Goal: Communication & Community: Share content

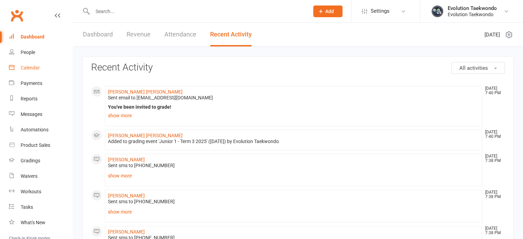
click at [31, 67] on div "Calendar" at bounding box center [30, 67] width 19 height 5
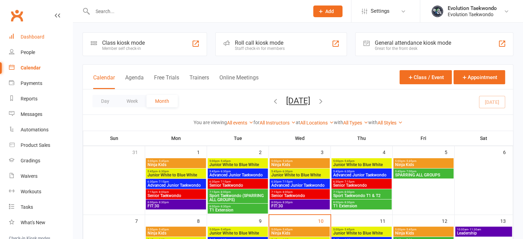
click at [37, 38] on div "Dashboard" at bounding box center [33, 36] width 24 height 5
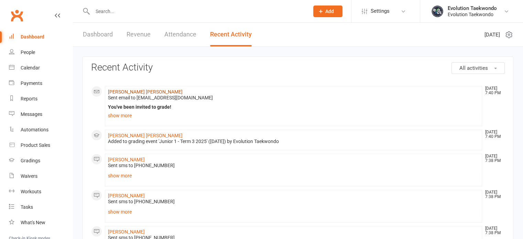
click at [124, 94] on link "[PERSON_NAME] [PERSON_NAME]" at bounding box center [145, 91] width 75 height 5
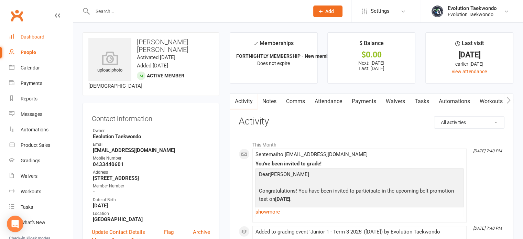
click at [38, 34] on div "Dashboard" at bounding box center [33, 36] width 24 height 5
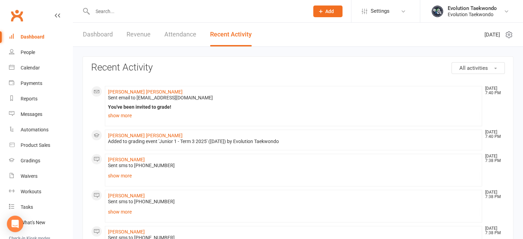
click at [99, 37] on link "Dashboard" at bounding box center [98, 35] width 30 height 24
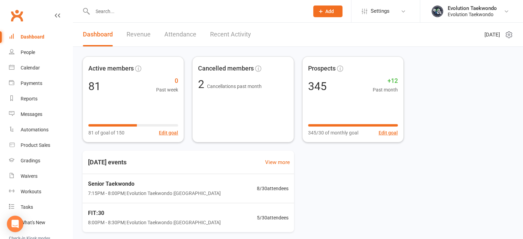
click at [242, 33] on link "Recent Activity" at bounding box center [230, 35] width 41 height 24
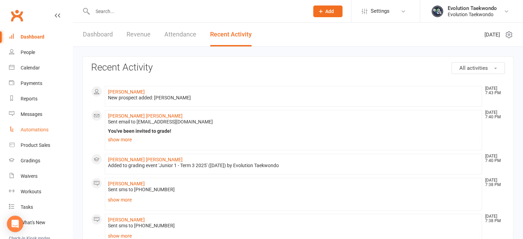
click at [42, 130] on div "Automations" at bounding box center [35, 129] width 28 height 5
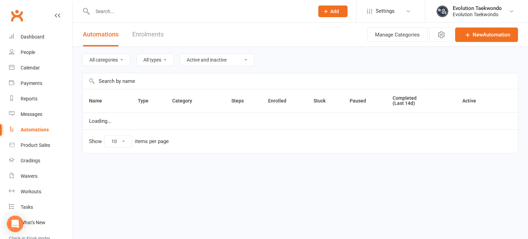
select select "25"
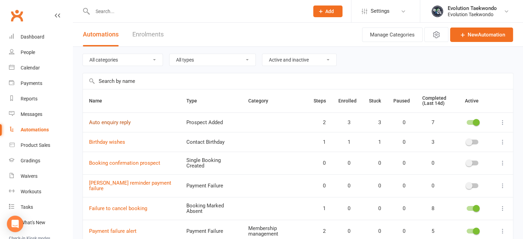
click at [120, 122] on link "Auto enquiry reply" at bounding box center [110, 122] width 42 height 6
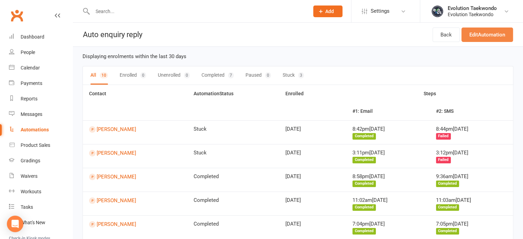
click at [488, 33] on link "Edit Automation" at bounding box center [487, 34] width 52 height 14
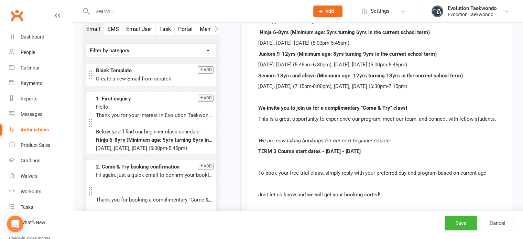
scroll to position [280, 0]
click at [346, 149] on span "TERM 3 Course start dates - [DATE] - [DATE]" at bounding box center [309, 151] width 102 height 6
click at [345, 149] on span "TERM 3 Course start dates - [DATE] - [DATE]" at bounding box center [309, 151] width 102 height 6
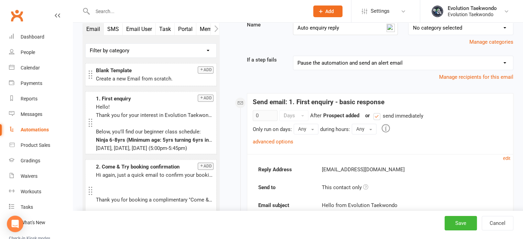
scroll to position [47, 0]
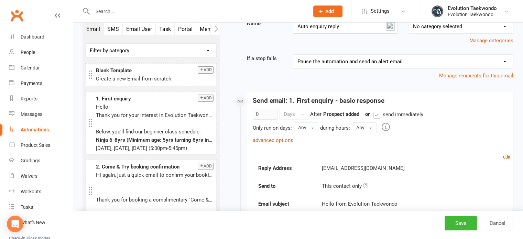
click at [506, 155] on small "edit" at bounding box center [506, 156] width 7 height 5
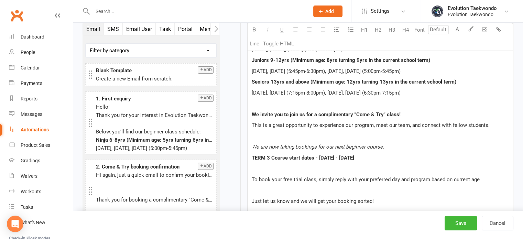
scroll to position [360, 0]
click at [354, 156] on span "TERM 3 Course start dates - [DATE] - [DATE]" at bounding box center [303, 157] width 102 height 6
click at [319, 157] on span "TERM 3 Course start dates - [DATE]" at bounding box center [293, 157] width 82 height 6
click at [269, 155] on span "TERM 3 Course start dates - from the [DATE]" at bounding box center [303, 157] width 103 height 6
click at [315, 156] on span "TERM 4 Course start dates - from the [DATE]" at bounding box center [303, 157] width 103 height 6
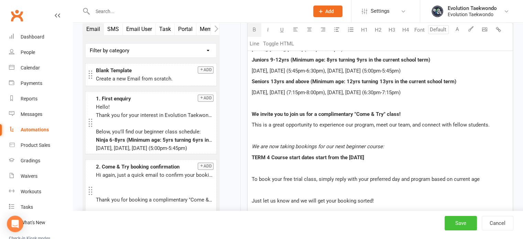
click at [465, 224] on button "Save" at bounding box center [460, 223] width 32 height 14
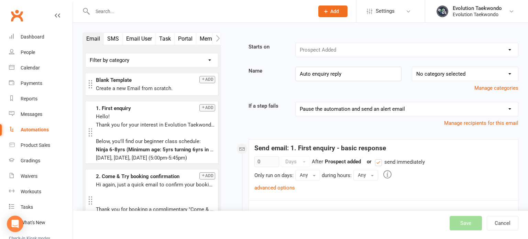
select select "25"
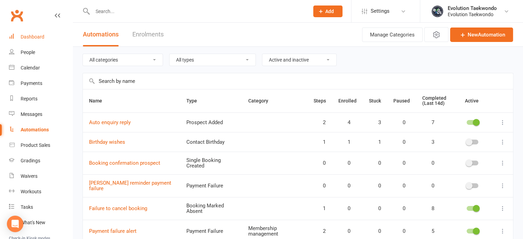
click at [38, 37] on div "Dashboard" at bounding box center [33, 36] width 24 height 5
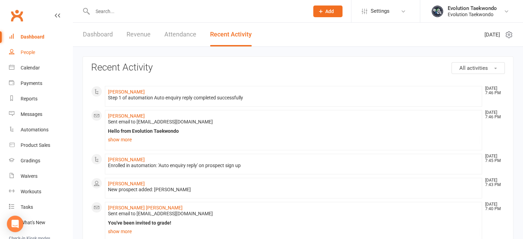
click at [30, 51] on div "People" at bounding box center [28, 51] width 14 height 5
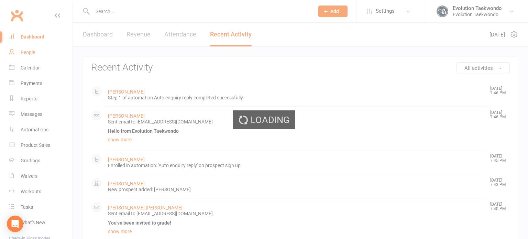
select select "25"
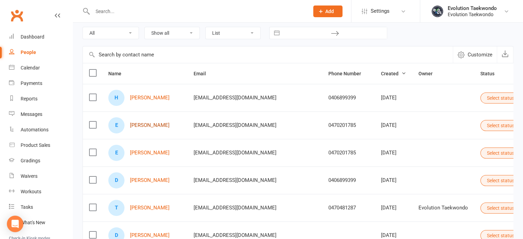
scroll to position [37, 0]
click at [156, 97] on link "[PERSON_NAME]" at bounding box center [150, 97] width 40 height 6
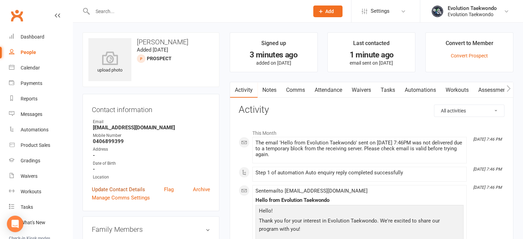
click at [124, 189] on link "Update Contact Details" at bounding box center [118, 189] width 53 height 8
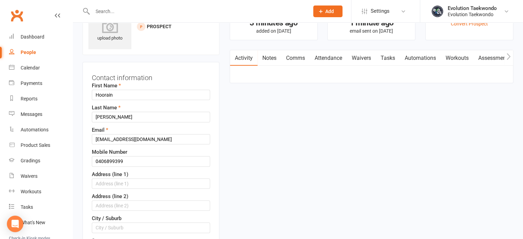
scroll to position [32, 0]
click at [122, 138] on input "[EMAIL_ADDRESS][DOMAIN_NAME]" at bounding box center [151, 139] width 118 height 10
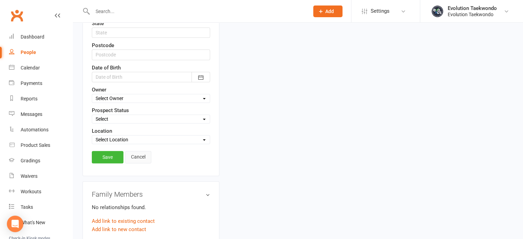
scroll to position [249, 0]
type input "[EMAIL_ADDRESS][DOMAIN_NAME]"
click at [109, 153] on link "Save" at bounding box center [108, 156] width 32 height 12
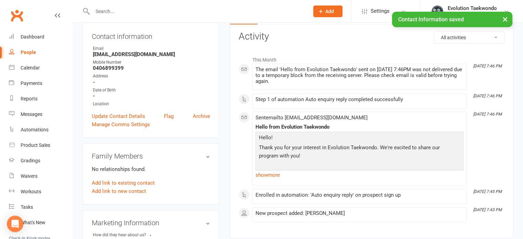
scroll to position [73, 0]
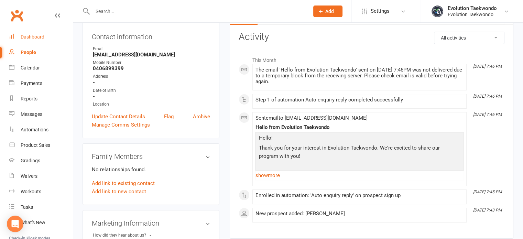
click at [35, 36] on div "Dashboard" at bounding box center [33, 36] width 24 height 5
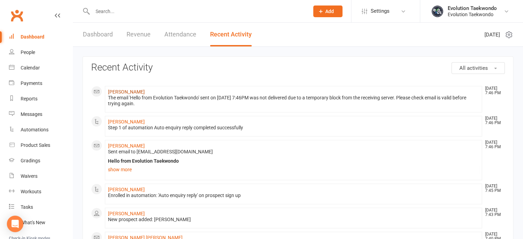
click at [117, 93] on link "[PERSON_NAME]" at bounding box center [126, 91] width 37 height 5
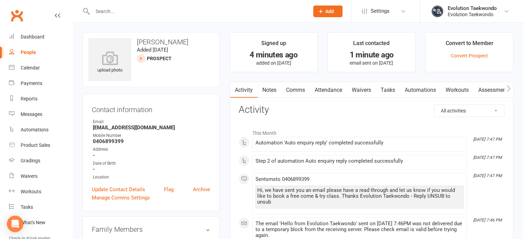
click at [299, 89] on link "Comms" at bounding box center [295, 90] width 29 height 16
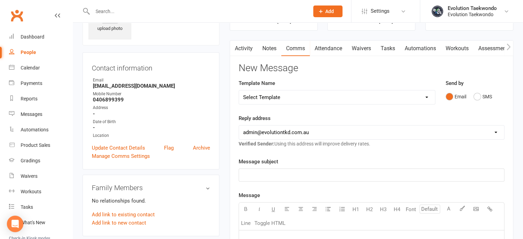
scroll to position [41, 0]
click at [428, 97] on select "Select Template [Email] 3. After complimentary class [Email] 5. MEMBERSHIP INFO…" at bounding box center [337, 98] width 196 height 14
select select "5"
click at [239, 91] on select "Select Template [Email] 3. After complimentary class [Email] 5. MEMBERSHIP INFO…" at bounding box center [337, 98] width 196 height 14
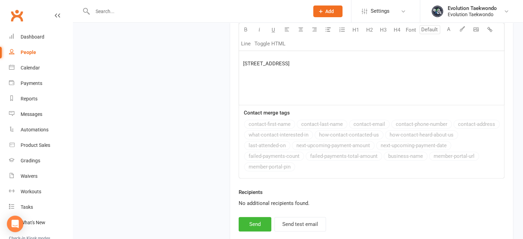
scroll to position [619, 0]
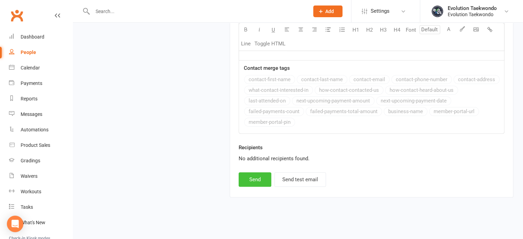
click at [256, 176] on button "Send" at bounding box center [254, 179] width 33 height 14
select select
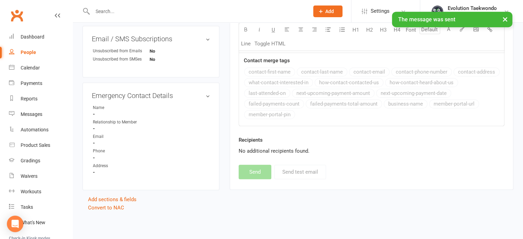
scroll to position [315, 0]
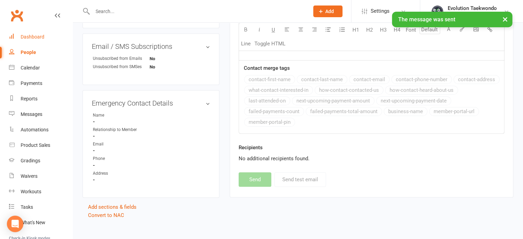
click at [38, 39] on div "Dashboard" at bounding box center [33, 36] width 24 height 5
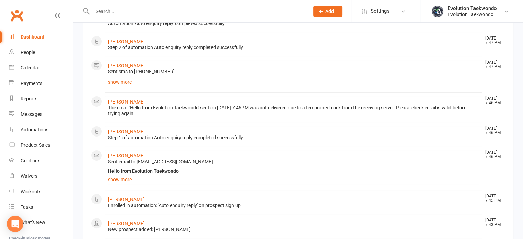
scroll to position [119, 0]
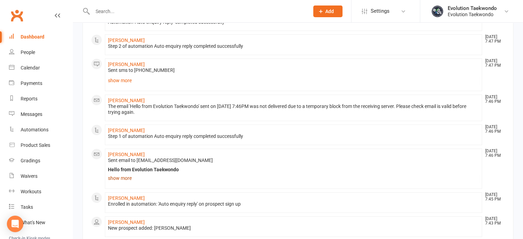
click at [124, 177] on link "show more" at bounding box center [293, 178] width 371 height 10
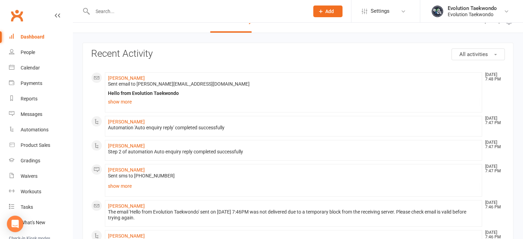
scroll to position [0, 0]
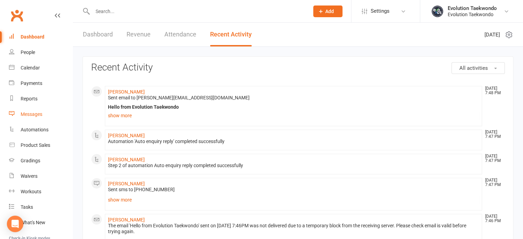
click at [34, 114] on div "Messages" at bounding box center [32, 113] width 22 height 5
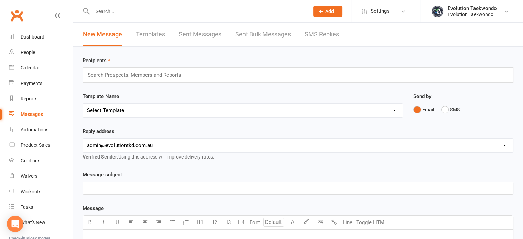
click at [158, 35] on link "Templates" at bounding box center [150, 35] width 29 height 24
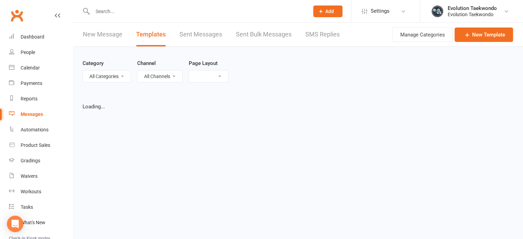
select select "list"
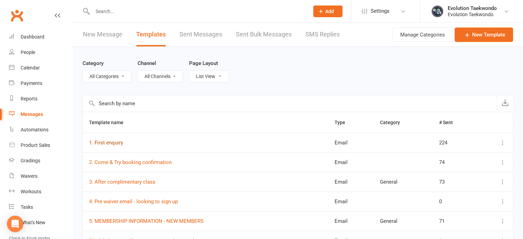
click at [114, 141] on link "1. First enquiry" at bounding box center [106, 143] width 34 height 6
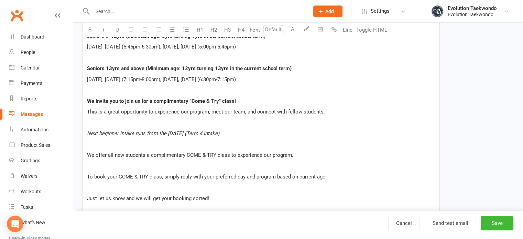
scroll to position [226, 0]
click at [37, 38] on div "Dashboard" at bounding box center [33, 36] width 24 height 5
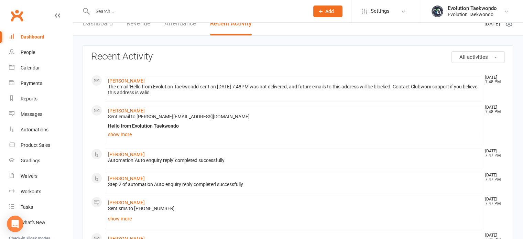
scroll to position [8, 0]
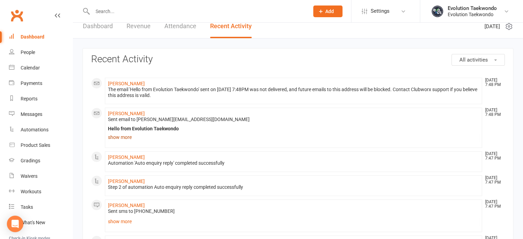
click at [124, 137] on link "show more" at bounding box center [293, 137] width 371 height 10
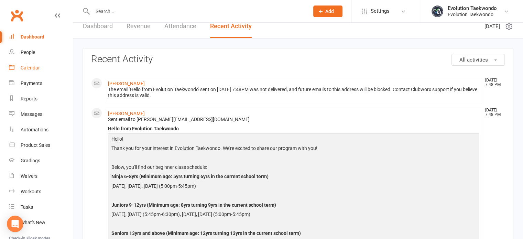
click at [30, 68] on div "Calendar" at bounding box center [30, 67] width 19 height 5
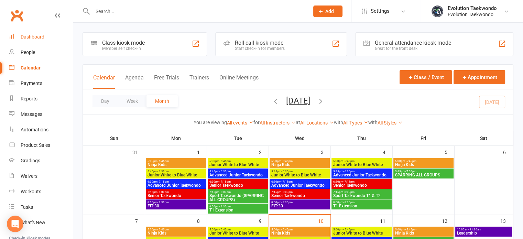
click at [35, 37] on div "Dashboard" at bounding box center [33, 36] width 24 height 5
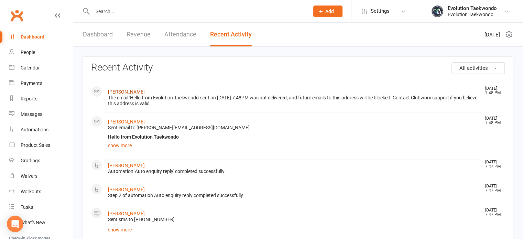
click at [131, 91] on link "[PERSON_NAME]" at bounding box center [126, 91] width 37 height 5
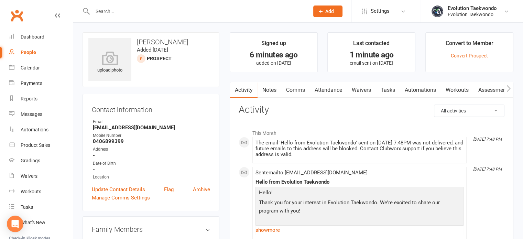
click at [297, 87] on link "Comms" at bounding box center [295, 90] width 29 height 16
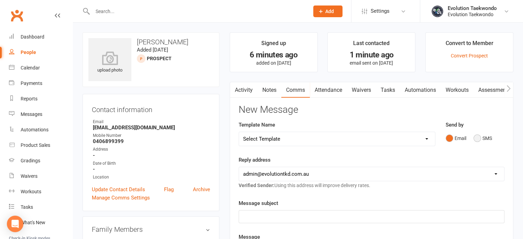
click at [480, 138] on button "SMS" at bounding box center [482, 138] width 19 height 13
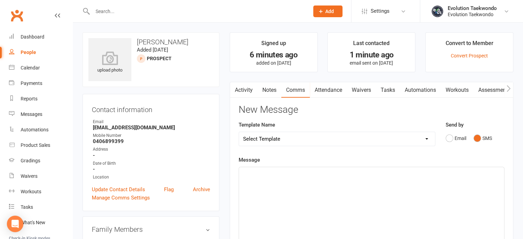
click at [358, 178] on div "﻿" at bounding box center [371, 218] width 265 height 103
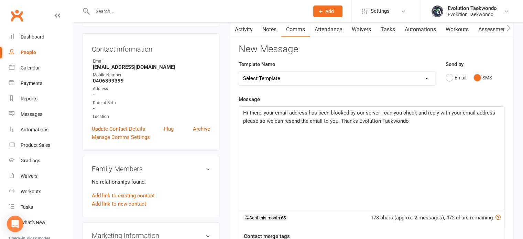
scroll to position [61, 0]
click at [460, 111] on span "Hi there, your email address has been blocked by our server - can you check and…" at bounding box center [369, 116] width 253 height 14
click at [450, 109] on span "Hi there, your email address has been blocked by our server - can you check and…" at bounding box center [369, 116] width 253 height 14
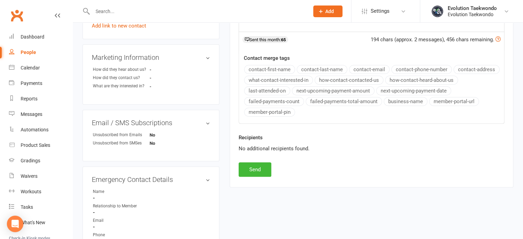
scroll to position [240, 0]
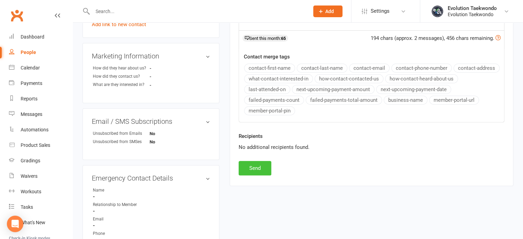
click at [259, 166] on button "Send" at bounding box center [254, 168] width 33 height 14
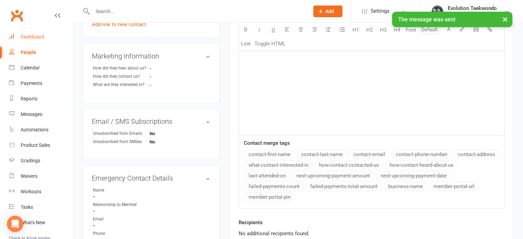
click at [33, 34] on div "Dashboard" at bounding box center [33, 36] width 24 height 5
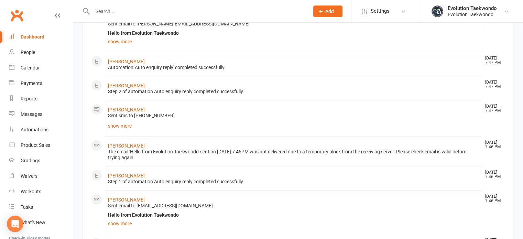
scroll to position [143, 0]
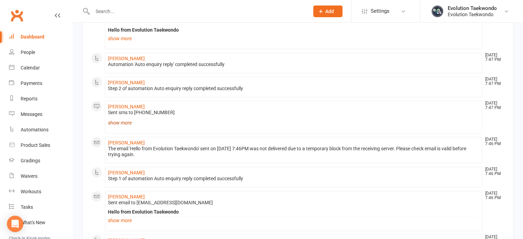
click at [116, 122] on link "show more" at bounding box center [293, 123] width 371 height 10
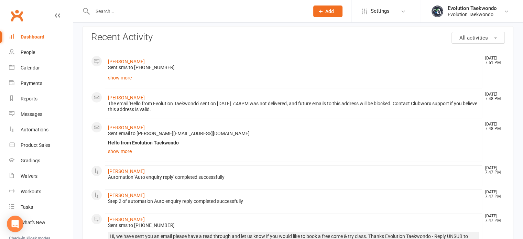
scroll to position [0, 0]
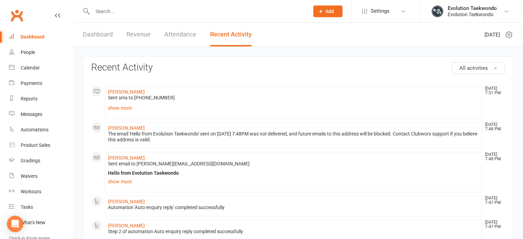
click at [103, 35] on link "Dashboard" at bounding box center [98, 35] width 30 height 24
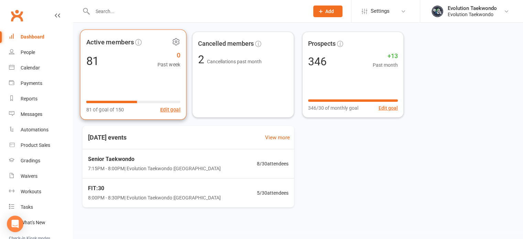
scroll to position [29, 0]
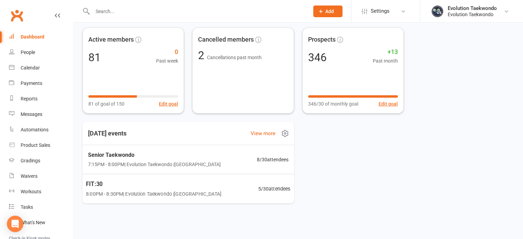
click at [97, 185] on span "FIT:30" at bounding box center [153, 183] width 135 height 9
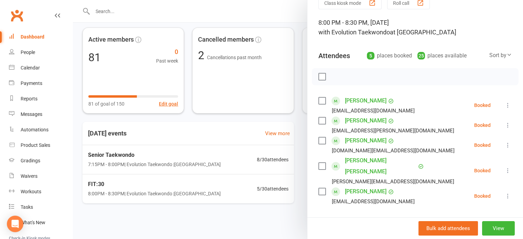
scroll to position [0, 0]
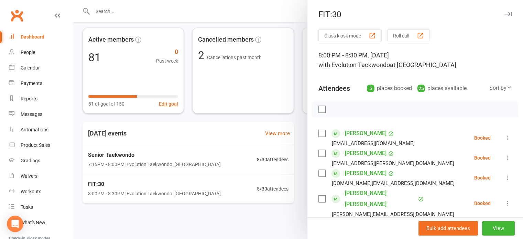
click at [504, 13] on icon "button" at bounding box center [507, 14] width 7 height 4
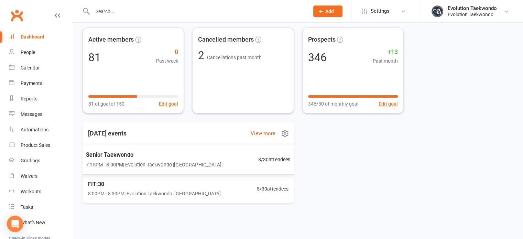
click at [125, 154] on span "Senior Taekwondo" at bounding box center [153, 154] width 135 height 9
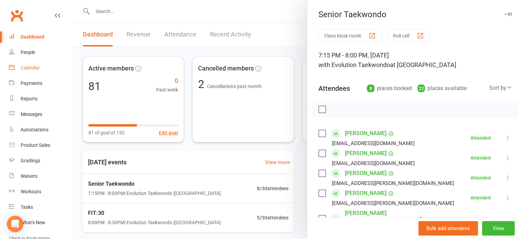
click at [34, 69] on div "Calendar" at bounding box center [30, 67] width 19 height 5
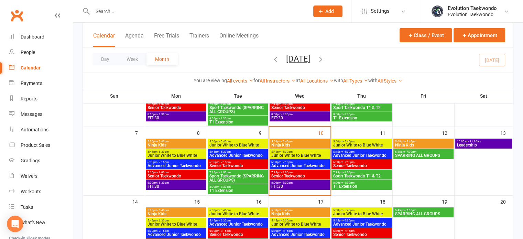
scroll to position [89, 0]
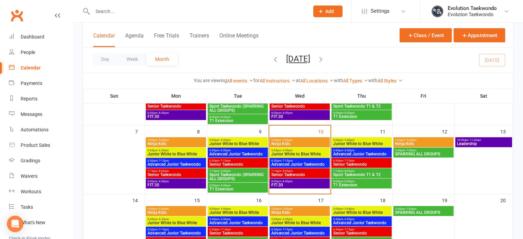
click at [372, 162] on span "Senior Taekwondo" at bounding box center [361, 164] width 57 height 4
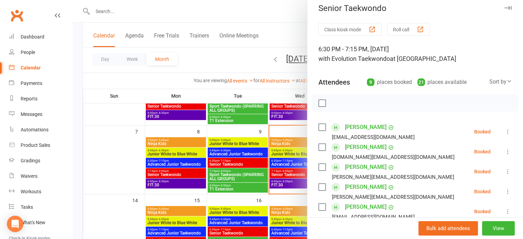
scroll to position [0, 0]
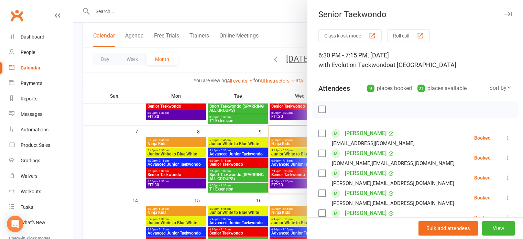
click at [504, 13] on icon "button" at bounding box center [507, 14] width 7 height 4
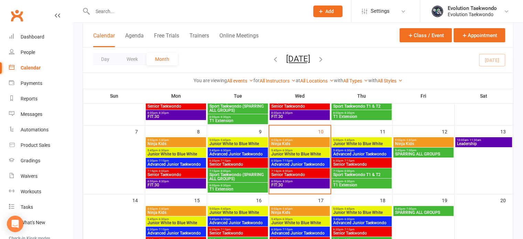
click at [289, 142] on span "Ninja Kids" at bounding box center [299, 144] width 57 height 4
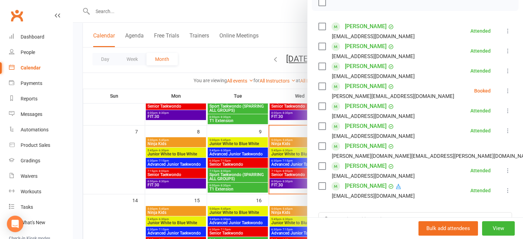
scroll to position [110, 0]
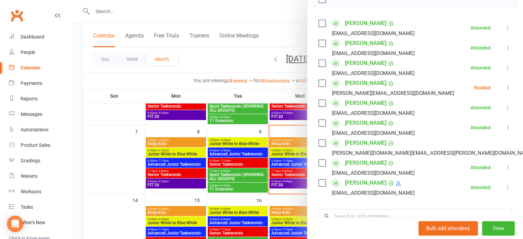
click at [357, 182] on link "[PERSON_NAME]" at bounding box center [366, 182] width 42 height 11
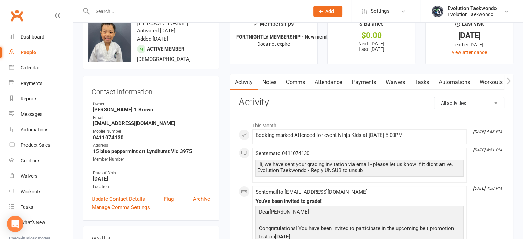
scroll to position [19, 0]
click at [297, 83] on link "Comms" at bounding box center [295, 83] width 29 height 16
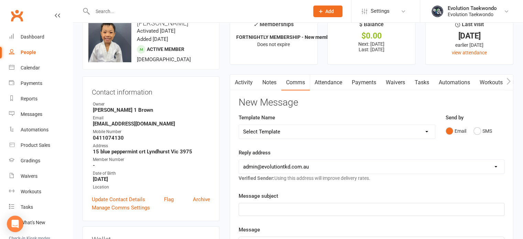
click at [425, 130] on select "Select Template [Email] 3. After complimentary class [Email] 5. MEMBERSHIP INFO…" at bounding box center [337, 132] width 196 height 14
click at [41, 129] on div "Automations" at bounding box center [35, 129] width 28 height 5
select select "25"
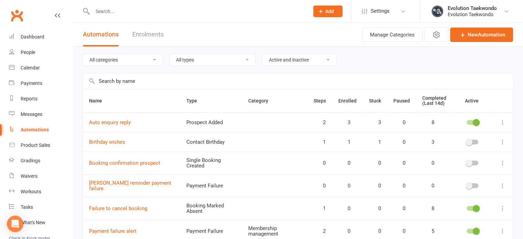
click at [475, 141] on div at bounding box center [472, 142] width 12 height 5
click at [466, 141] on input "checkbox" at bounding box center [466, 141] width 0 height 0
click at [114, 140] on link "Birthday wishes" at bounding box center [107, 142] width 36 height 6
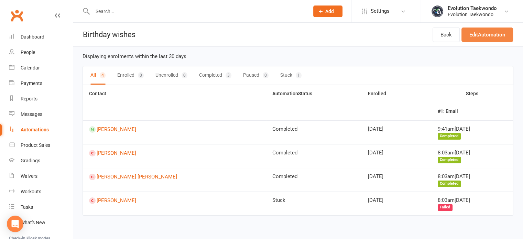
click at [484, 37] on link "Edit Automation" at bounding box center [487, 34] width 52 height 14
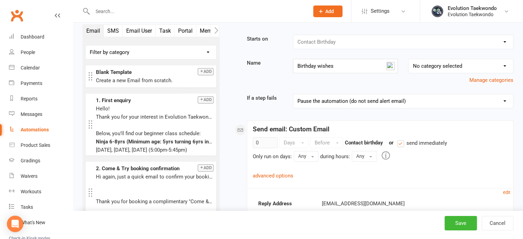
scroll to position [8, 0]
click at [503, 67] on select "No category selected Follow up series Lead to complimentary class Membership ma…" at bounding box center [460, 66] width 104 height 14
click at [367, 89] on div "Starts on Booking Cancelled Booking Due Booking Late-Cancelled Booking Marked A…" at bounding box center [371, 174] width 283 height 280
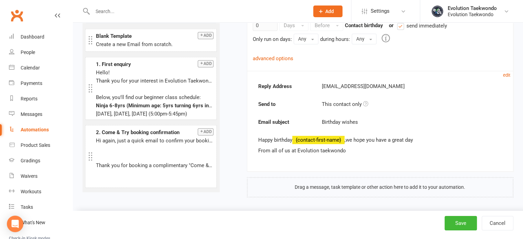
scroll to position [124, 0]
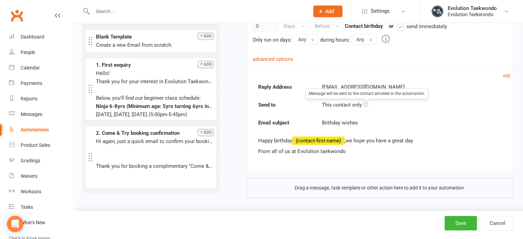
click at [366, 104] on icon at bounding box center [364, 104] width 5 height 5
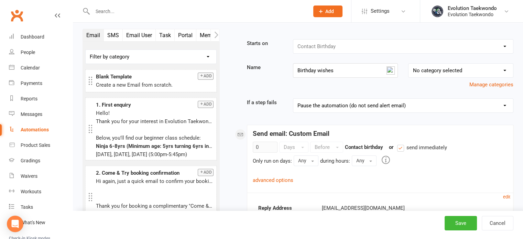
scroll to position [0, 0]
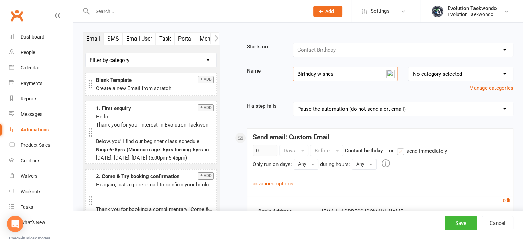
click at [345, 72] on input "Birthday wishes" at bounding box center [345, 74] width 105 height 14
click at [488, 70] on select "No category selected Follow up series Lead to complimentary class Membership ma…" at bounding box center [460, 74] width 104 height 14
click at [506, 50] on div "Booking Cancelled Booking Due Booking Late-Cancelled Booking Marked Absent Book…" at bounding box center [403, 50] width 220 height 14
click at [503, 49] on div "Booking Cancelled Booking Due Booking Late-Cancelled Booking Marked Absent Book…" at bounding box center [403, 50] width 220 height 14
click at [374, 53] on div "Booking Cancelled Booking Due Booking Late-Cancelled Booking Marked Absent Book…" at bounding box center [403, 50] width 220 height 14
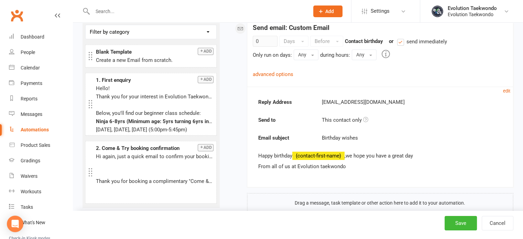
scroll to position [125, 0]
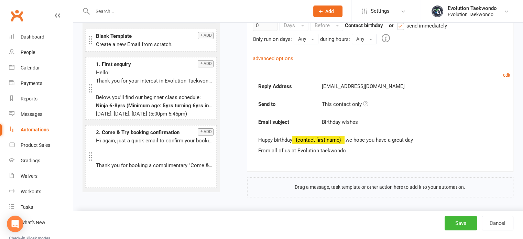
click at [43, 130] on div "Automations" at bounding box center [35, 129] width 28 height 5
select select "25"
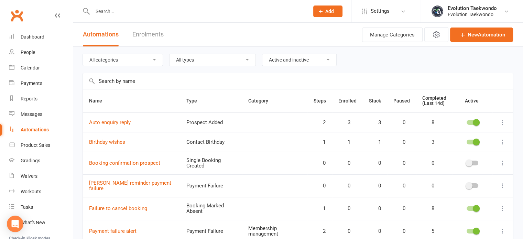
click at [471, 140] on div at bounding box center [472, 142] width 12 height 5
click at [466, 141] on input "checkbox" at bounding box center [466, 141] width 0 height 0
click at [503, 142] on icon at bounding box center [502, 141] width 7 height 7
click at [475, 59] on div "All categories Follow up series Lead to complimentary class Membership manageme…" at bounding box center [297, 60] width 431 height 26
click at [159, 35] on link "Enrolments" at bounding box center [147, 35] width 31 height 24
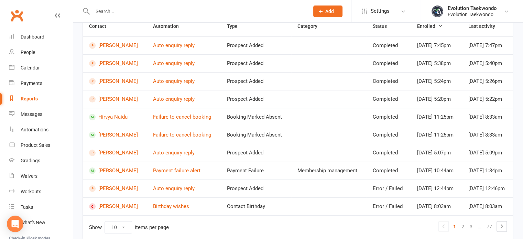
scroll to position [105, 0]
click at [116, 192] on link "[PERSON_NAME]" at bounding box center [115, 189] width 52 height 7
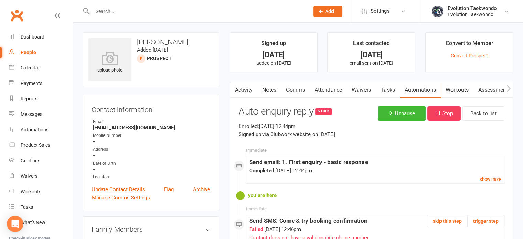
click at [25, 52] on div "People" at bounding box center [28, 51] width 15 height 5
select select "25"
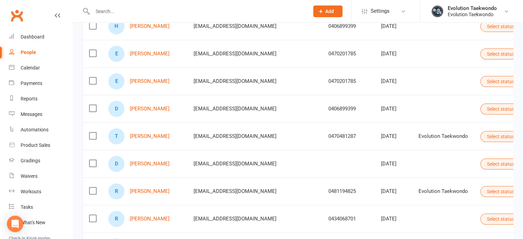
scroll to position [108, 0]
click at [515, 162] on icon at bounding box center [517, 163] width 5 height 5
click at [412, 157] on td at bounding box center [443, 162] width 62 height 27
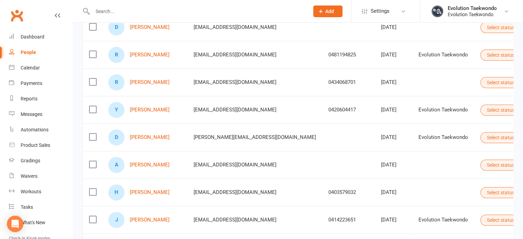
scroll to position [245, 0]
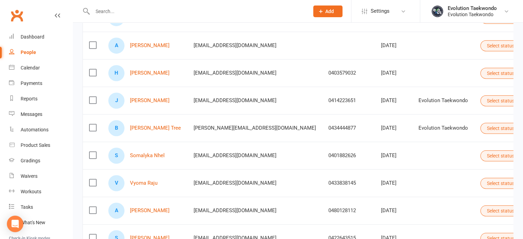
click at [322, 185] on td "0433838145" at bounding box center [348, 182] width 53 height 27
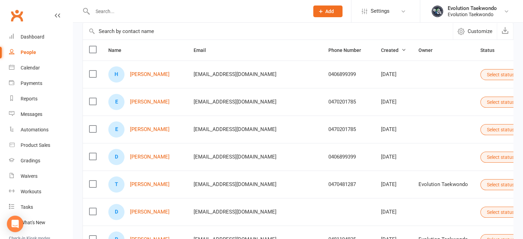
scroll to position [0, 0]
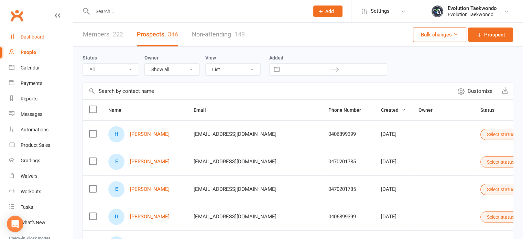
click at [31, 35] on div "Dashboard" at bounding box center [33, 36] width 24 height 5
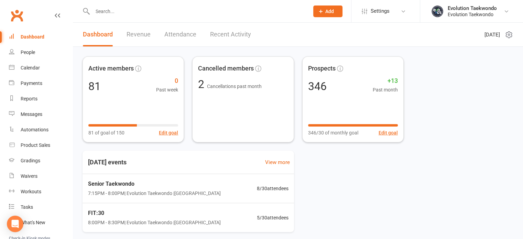
click at [227, 36] on link "Recent Activity" at bounding box center [230, 35] width 41 height 24
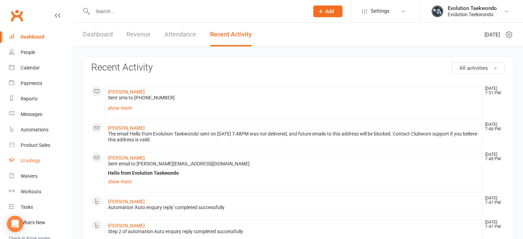
click at [31, 160] on div "Gradings" at bounding box center [31, 160] width 20 height 5
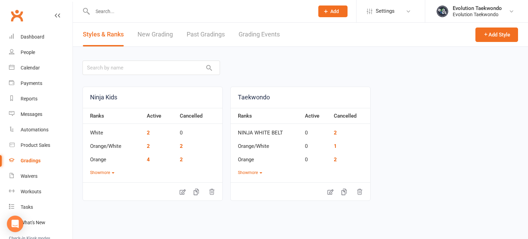
click at [255, 34] on link "Grading Events" at bounding box center [258, 35] width 41 height 24
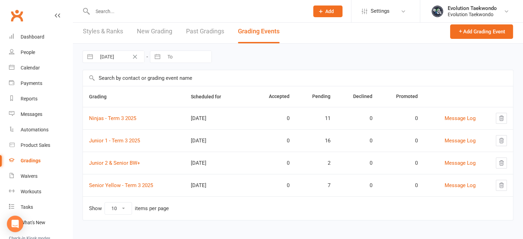
scroll to position [3, 0]
click at [138, 185] on link "Senior Yellow - Term 3 2025" at bounding box center [121, 185] width 64 height 6
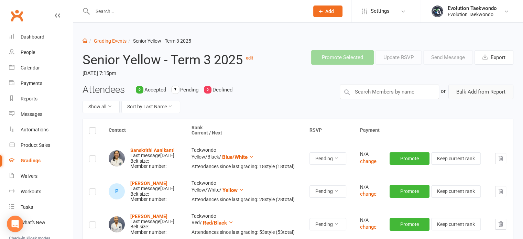
click at [466, 92] on button "Bulk Add from Report" at bounding box center [480, 92] width 65 height 14
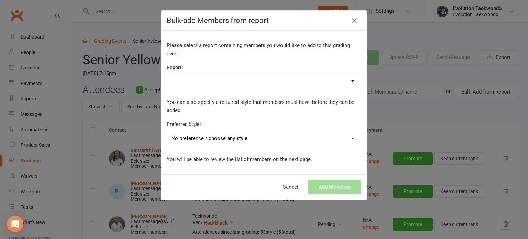
click at [350, 81] on select "Active members Members style list" at bounding box center [264, 81] width 194 height 14
select select "154322"
click at [167, 74] on select "Active members Members style list" at bounding box center [264, 81] width 194 height 14
click at [350, 138] on select "No preference / choose any style Ninja Kids Taekwondo" at bounding box center [264, 138] width 194 height 14
select select "1636"
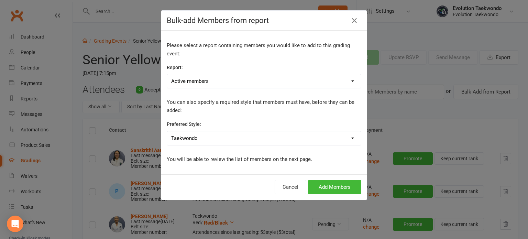
click at [167, 131] on select "No preference / choose any style Ninja Kids Taekwondo" at bounding box center [264, 138] width 194 height 14
click at [334, 187] on button "Add Members" at bounding box center [334, 187] width 53 height 14
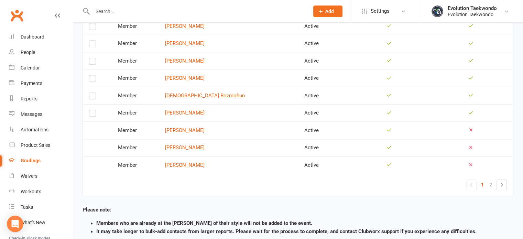
scroll to position [818, 0]
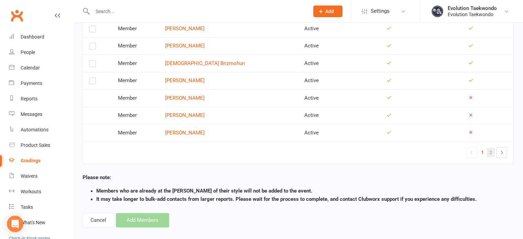
click at [490, 147] on link "2" at bounding box center [490, 152] width 8 height 10
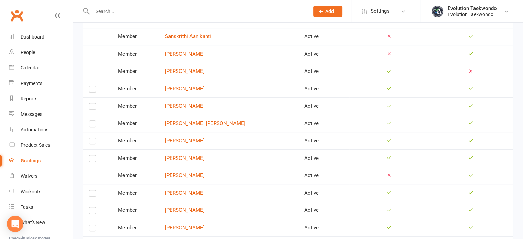
scroll to position [377, 0]
click at [92, 125] on label at bounding box center [92, 125] width 7 height 0
click at [92, 120] on input "checkbox" at bounding box center [92, 120] width 7 height 0
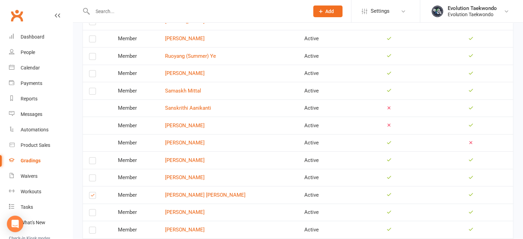
scroll to position [304, 0]
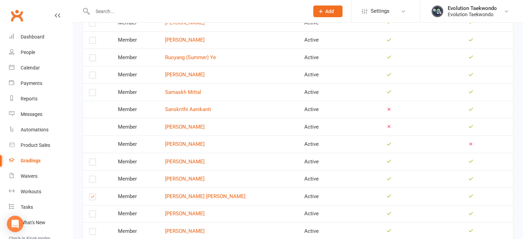
click at [92, 59] on label at bounding box center [92, 59] width 7 height 0
click at [92, 55] on input "checkbox" at bounding box center [92, 55] width 7 height 0
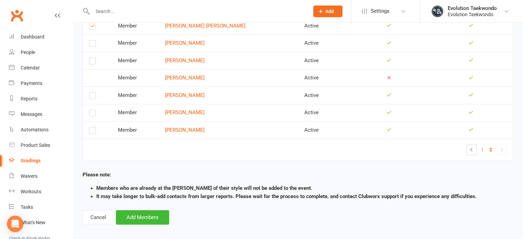
scroll to position [474, 0]
click at [155, 213] on button "Add Members" at bounding box center [142, 217] width 53 height 14
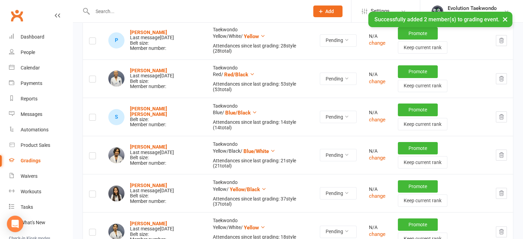
scroll to position [159, 0]
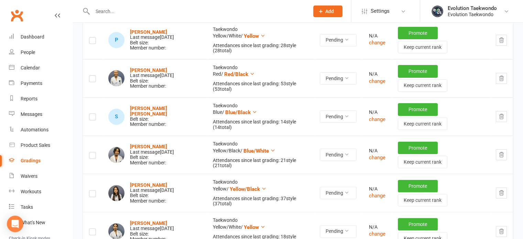
click at [91, 118] on label at bounding box center [92, 118] width 7 height 0
click at [91, 114] on input "checkbox" at bounding box center [92, 114] width 7 height 0
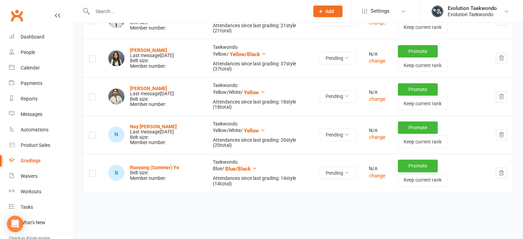
scroll to position [294, 0]
click at [92, 174] on label at bounding box center [92, 174] width 7 height 0
click at [92, 170] on input "checkbox" at bounding box center [92, 170] width 7 height 0
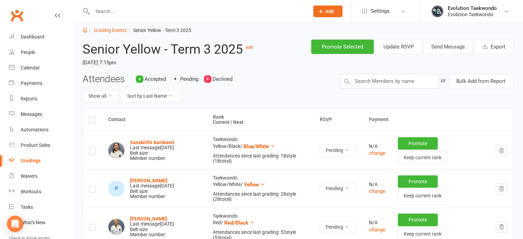
scroll to position [0, 0]
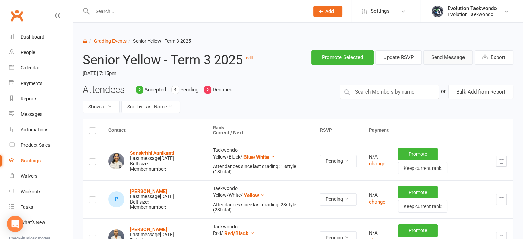
click at [448, 59] on button "Send Message" at bounding box center [447, 57] width 49 height 14
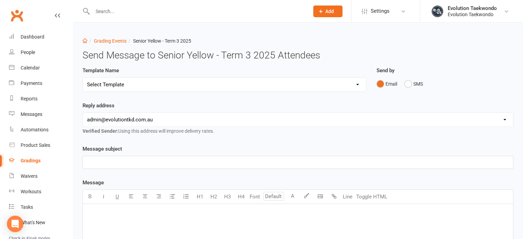
click at [358, 85] on select "Select Template [Email] Invitation to Grading Event [Email] Confirmation of Suc…" at bounding box center [224, 85] width 283 height 14
select select "0"
click at [83, 78] on select "Select Template [Email] Invitation to Grading Event [Email] Confirmation of Suc…" at bounding box center [224, 85] width 283 height 14
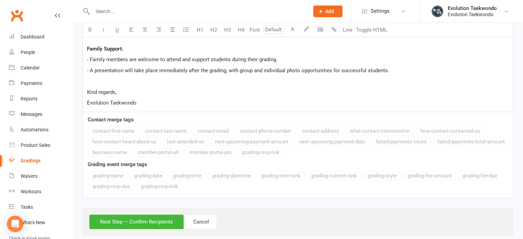
scroll to position [615, 0]
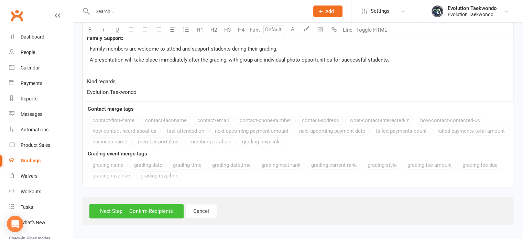
click at [133, 214] on button "Next Step — Confirm Recipients" at bounding box center [136, 211] width 94 height 14
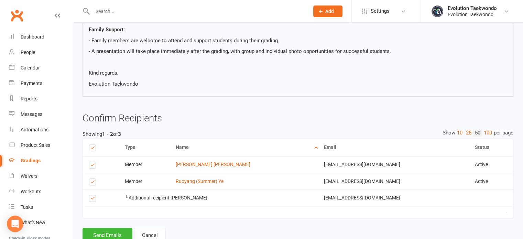
scroll to position [596, 0]
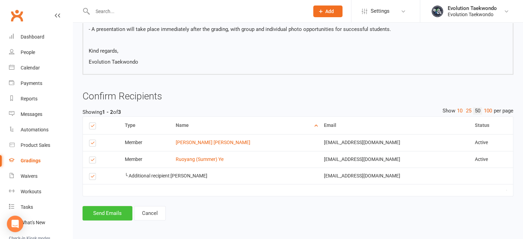
click at [113, 213] on button "Send Emails" at bounding box center [107, 213] width 50 height 14
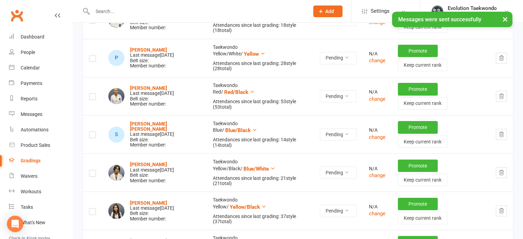
scroll to position [142, 0]
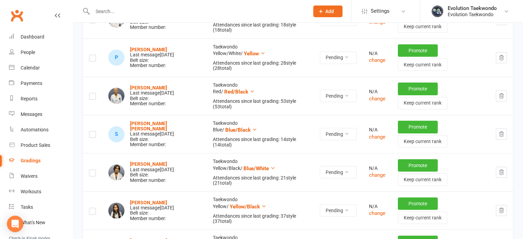
click at [93, 135] on label at bounding box center [92, 135] width 7 height 0
click at [93, 131] on input "checkbox" at bounding box center [92, 131] width 7 height 0
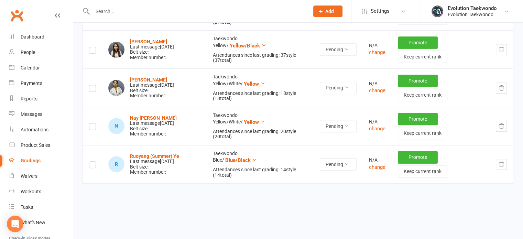
scroll to position [310, 0]
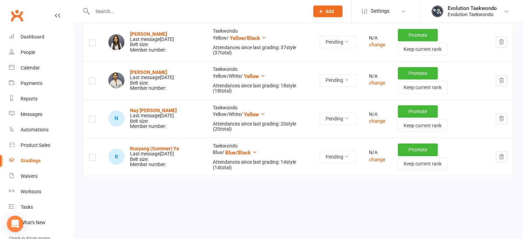
click at [93, 158] on label at bounding box center [92, 158] width 7 height 0
click at [93, 154] on input "checkbox" at bounding box center [92, 154] width 7 height 0
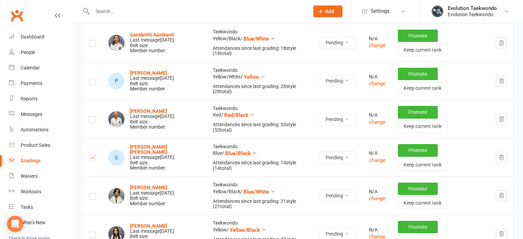
scroll to position [0, 0]
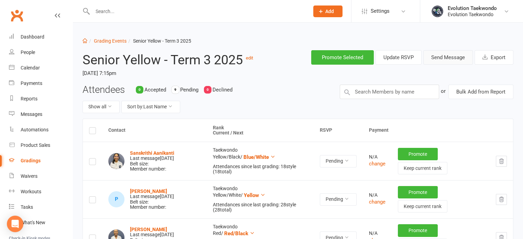
click at [447, 57] on button "Send Message" at bounding box center [447, 57] width 49 height 14
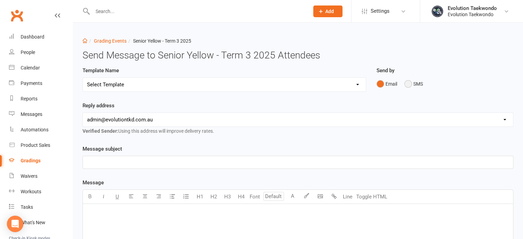
click at [409, 85] on button "SMS" at bounding box center [413, 83] width 19 height 13
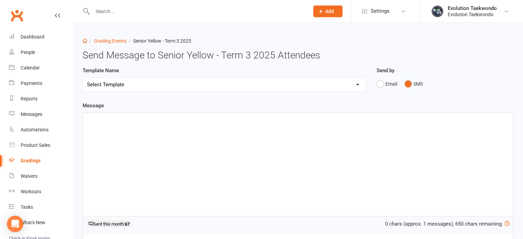
click at [277, 126] on div "﻿" at bounding box center [298, 164] width 430 height 103
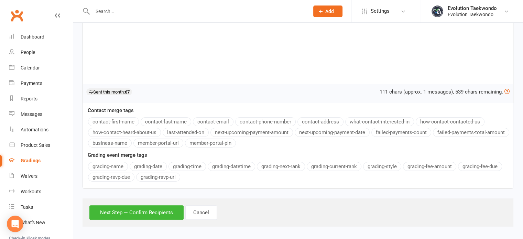
scroll to position [134, 0]
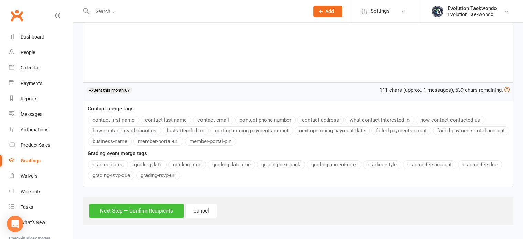
click at [165, 209] on button "Next Step — Confirm Recipients" at bounding box center [136, 210] width 94 height 14
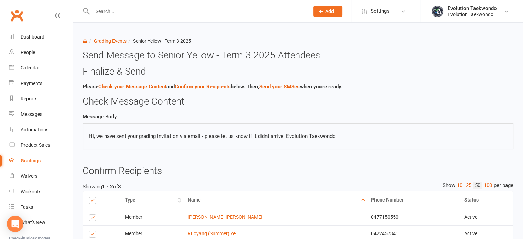
scroll to position [75, 0]
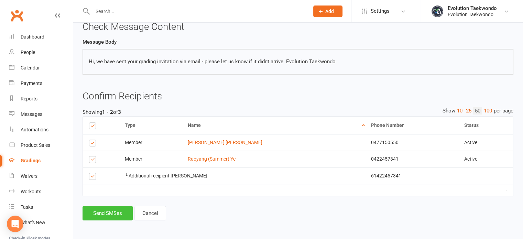
click at [115, 214] on button "Send SMSes" at bounding box center [107, 213] width 50 height 14
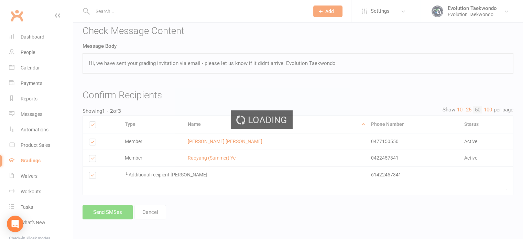
scroll to position [69, 0]
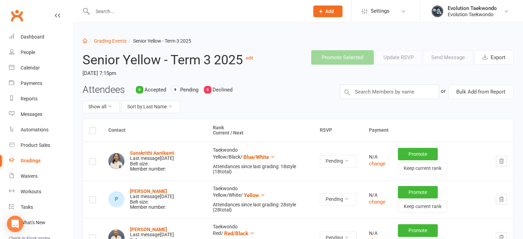
click at [115, 214] on td "P [PERSON_NAME] Last message [DATE] Belt size: Member number:" at bounding box center [154, 199] width 104 height 38
click at [111, 41] on link "Grading Events" at bounding box center [110, 40] width 33 height 5
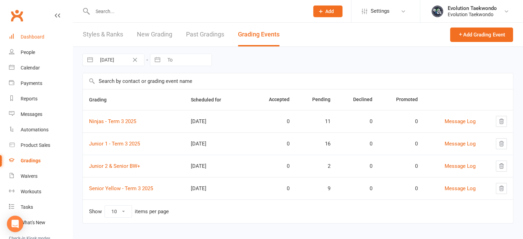
click at [43, 35] on div "Dashboard" at bounding box center [33, 36] width 24 height 5
